Goal: Complete application form

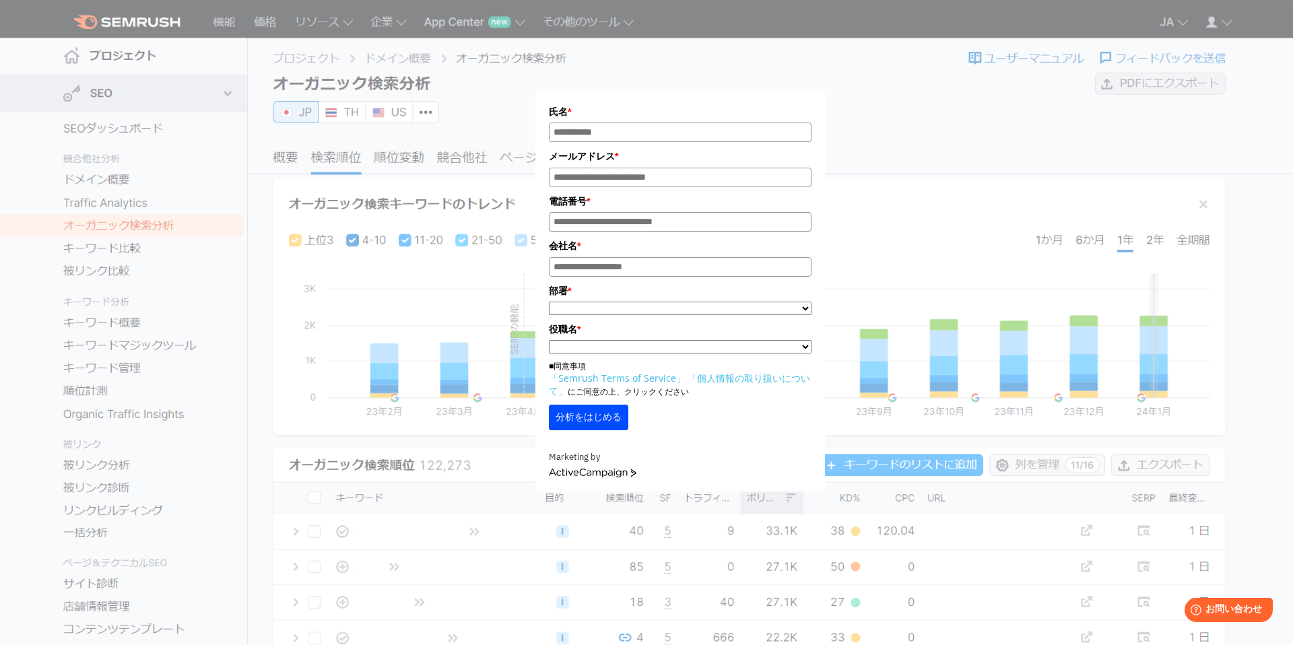
click at [888, 63] on div "氏名 * メールアドレス * 電話番号 * 会社名 * *" at bounding box center [681, 254] width 674 height 475
click at [878, 90] on div "氏名 * メールアドレス * 電話番号 * 会社名 * *" at bounding box center [681, 254] width 674 height 475
